Goal: Register for event/course

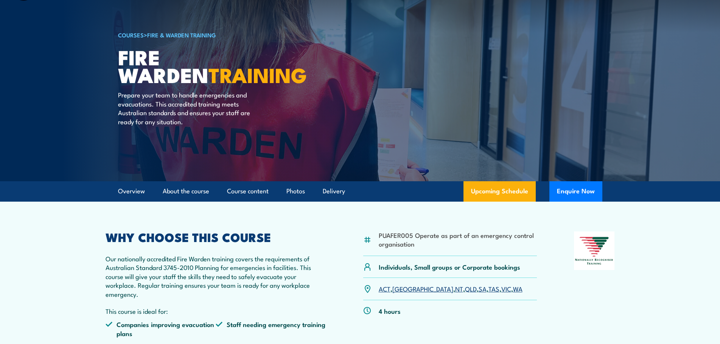
scroll to position [76, 0]
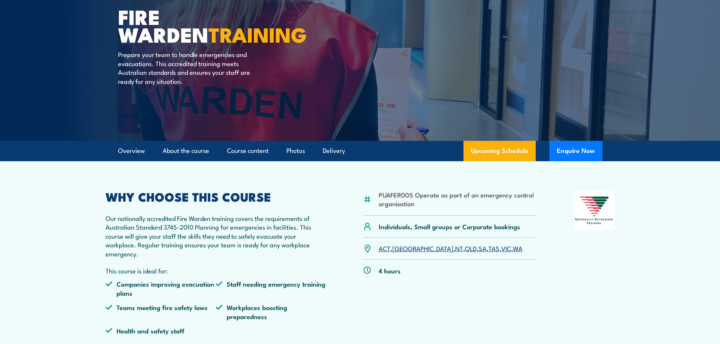
click at [478, 248] on link "SA" at bounding box center [482, 248] width 8 height 9
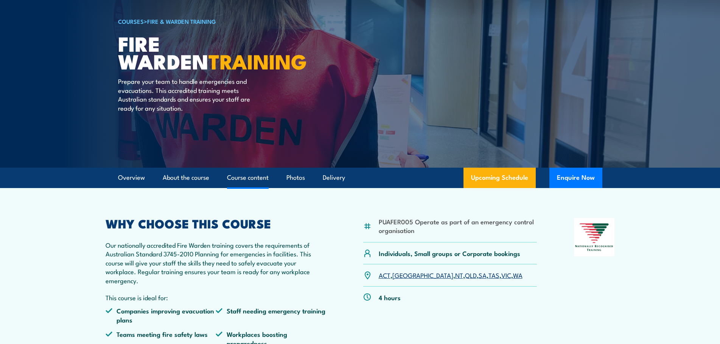
scroll to position [7, 0]
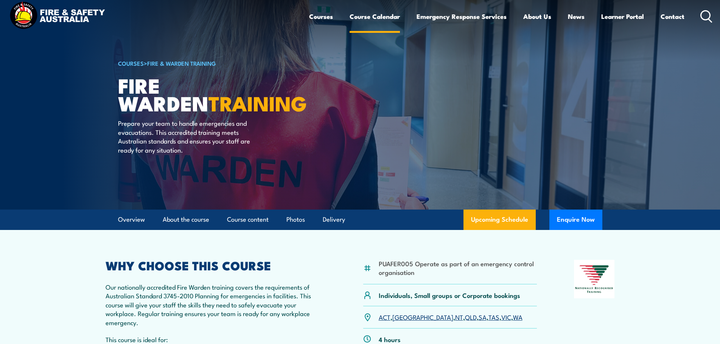
click at [362, 16] on link "Course Calendar" at bounding box center [374, 16] width 50 height 20
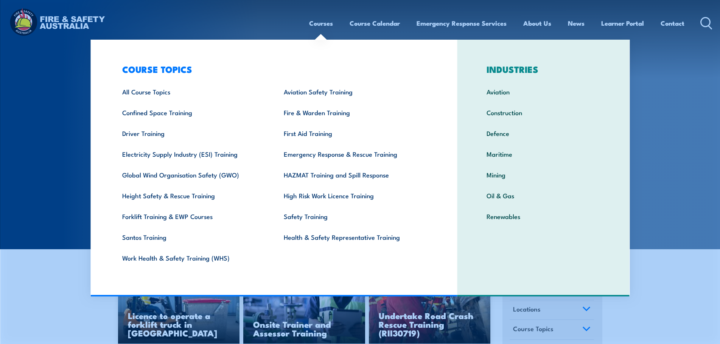
click at [316, 26] on link "Courses" at bounding box center [321, 23] width 24 height 20
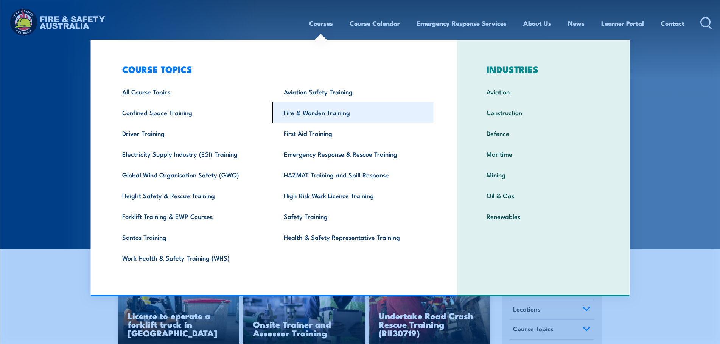
click at [317, 113] on link "Fire & Warden Training" at bounding box center [352, 112] width 161 height 21
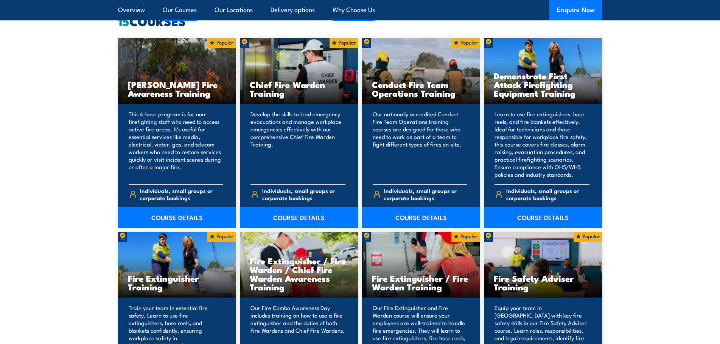
scroll to position [643, 0]
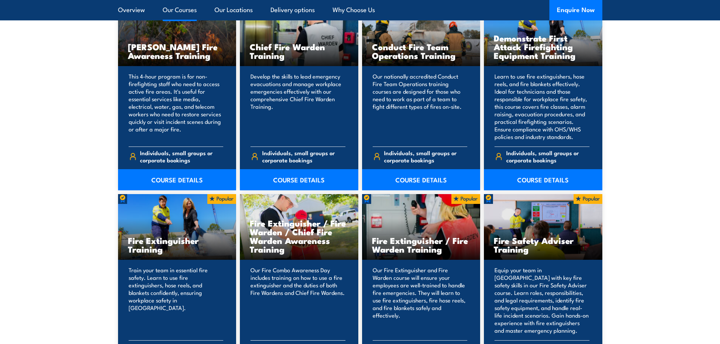
click at [285, 244] on h3 "Fire Extinguisher / Fire Warden / Chief Fire Warden Awareness Training" at bounding box center [299, 236] width 99 height 35
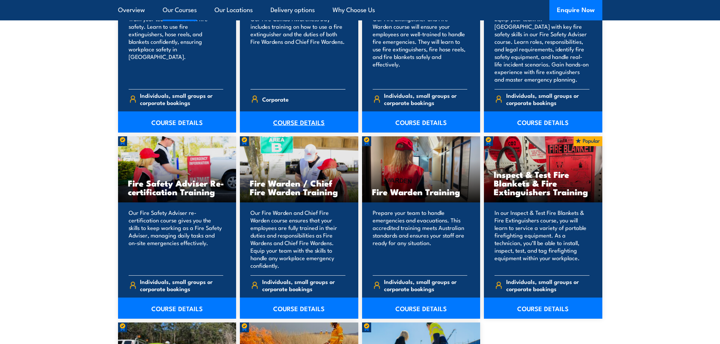
scroll to position [908, 0]
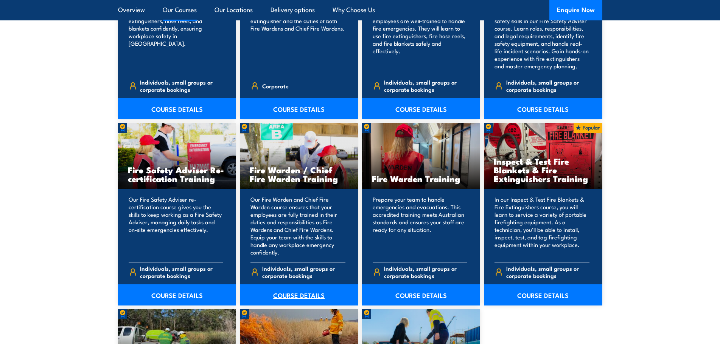
click at [293, 297] on link "COURSE DETAILS" at bounding box center [299, 295] width 118 height 21
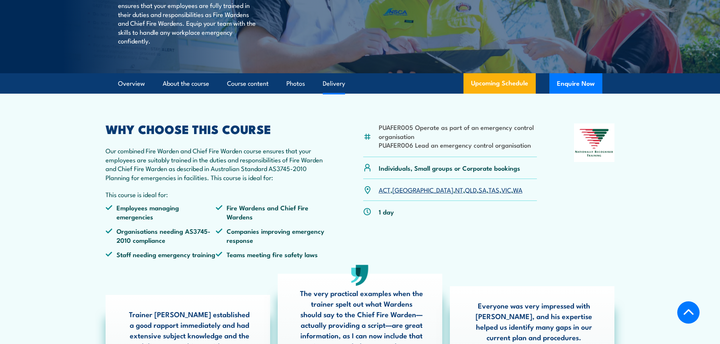
scroll to position [227, 0]
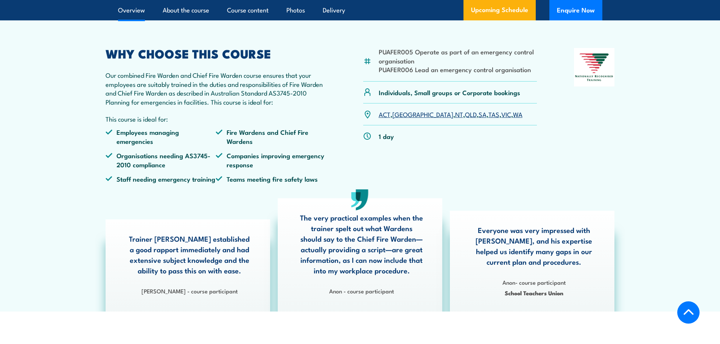
click at [478, 119] on link "SA" at bounding box center [482, 114] width 8 height 9
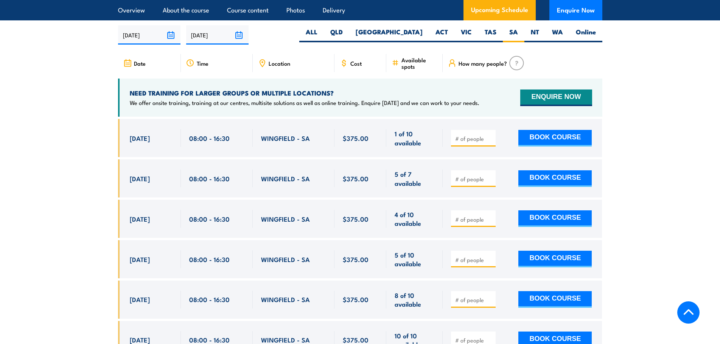
scroll to position [1263, 0]
